Goal: Complete application form

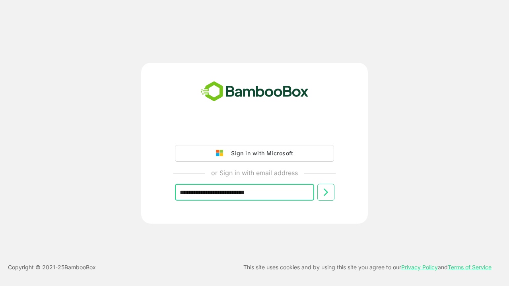
type input "**********"
click at [325, 192] on icon at bounding box center [326, 193] width 10 height 10
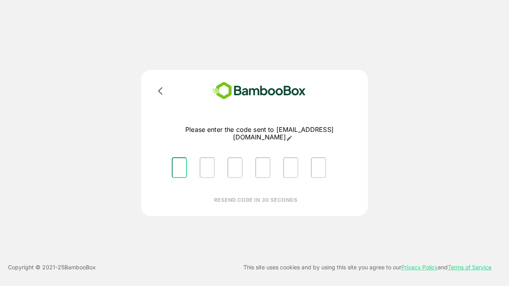
type input "*"
